Goal: Information Seeking & Learning: Learn about a topic

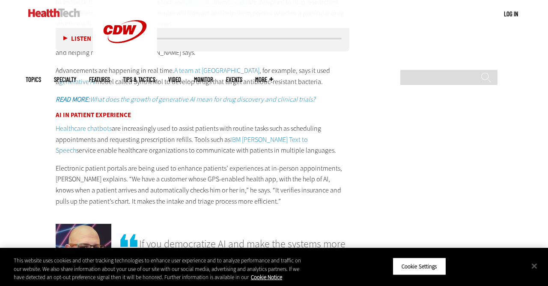
scroll to position [1471, 0]
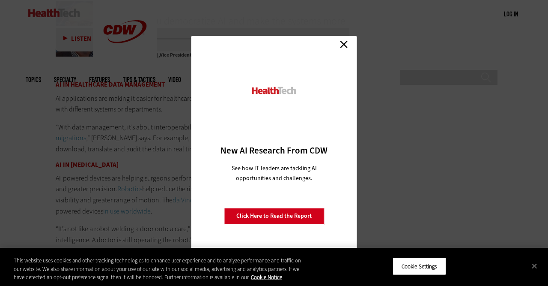
click at [350, 46] on link "Close" at bounding box center [344, 44] width 13 height 13
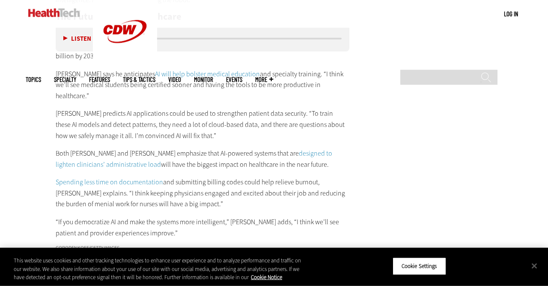
scroll to position [1693, 0]
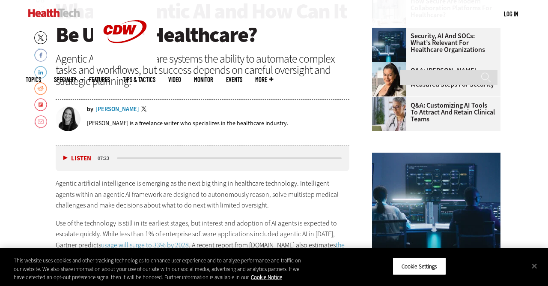
scroll to position [223, 0]
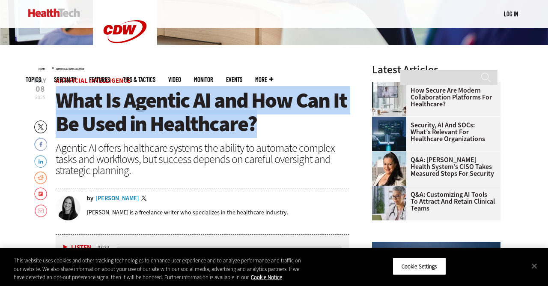
drag, startPoint x: 252, startPoint y: 125, endPoint x: 62, endPoint y: 102, distance: 191.6
click at [62, 102] on h1 "What Is Agentic AI and How Can It Be Used in Healthcare?" at bounding box center [203, 112] width 294 height 47
copy span "What Is Agentic AI and How Can It Be Used in Healthcare?"
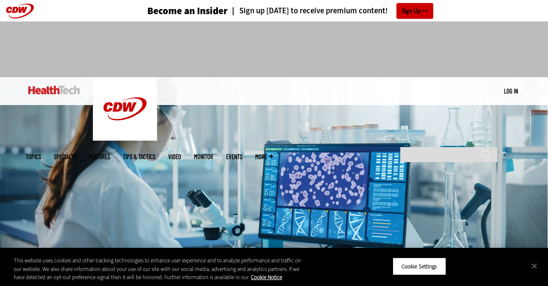
scroll to position [223, 0]
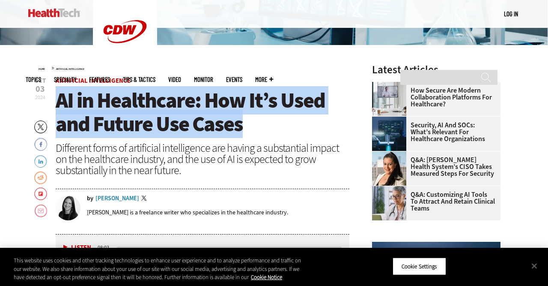
drag, startPoint x: 252, startPoint y: 132, endPoint x: 45, endPoint y: 102, distance: 209.5
copy span "AI in Healthcare: How It’s Used and Future Use Cases"
